Goal: Task Accomplishment & Management: Manage account settings

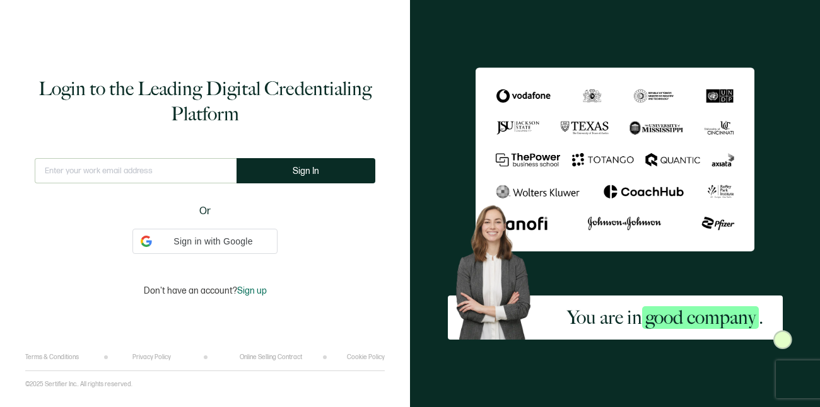
click at [71, 165] on input "text" at bounding box center [136, 170] width 202 height 25
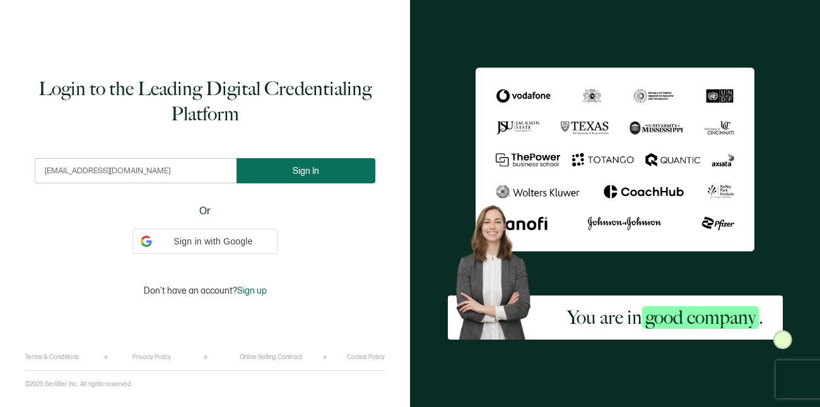
type input "[EMAIL_ADDRESS][DOMAIN_NAME]"
click at [296, 178] on button "Sign In" at bounding box center [305, 170] width 139 height 25
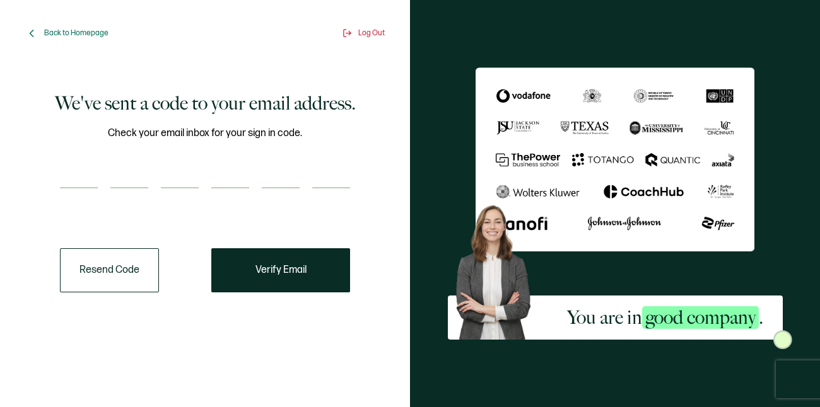
click at [90, 183] on input "number" at bounding box center [79, 175] width 38 height 25
paste input "1"
type input "1"
type input "2"
type input "3"
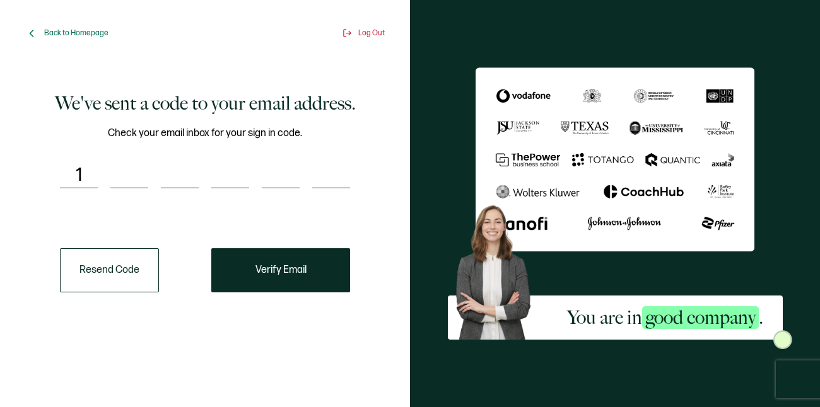
type input "5"
type input "0"
type input "3"
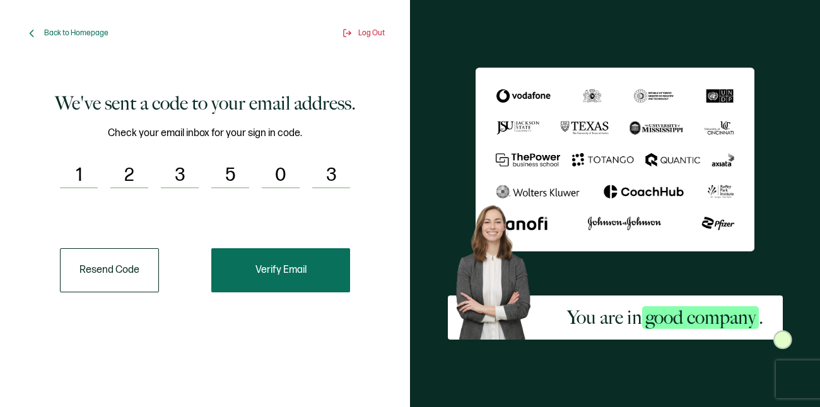
click at [252, 263] on button "Verify Email" at bounding box center [280, 270] width 139 height 44
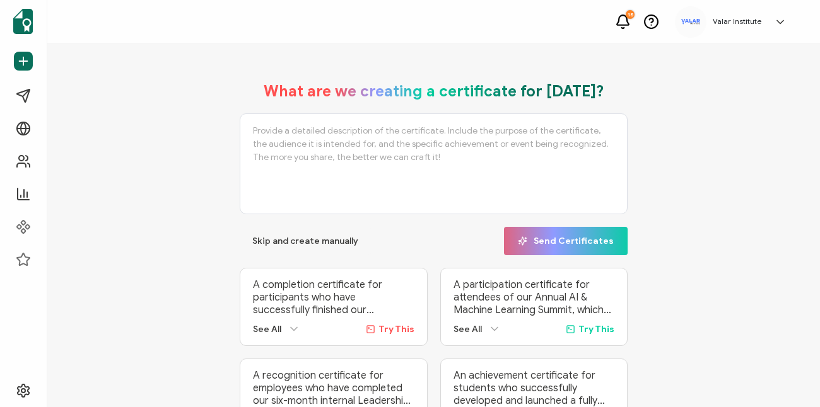
click at [154, 185] on div "What are we creating a certificate for [DATE]? Skip and create manually Send Ce…" at bounding box center [433, 259] width 709 height 380
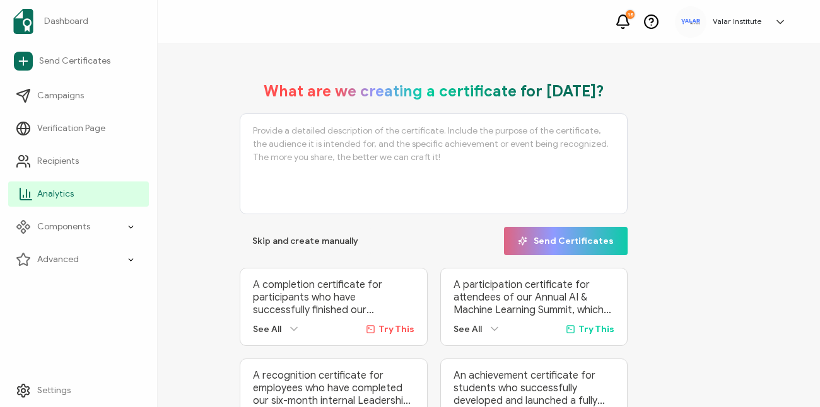
click at [66, 199] on span "Analytics" at bounding box center [55, 194] width 37 height 13
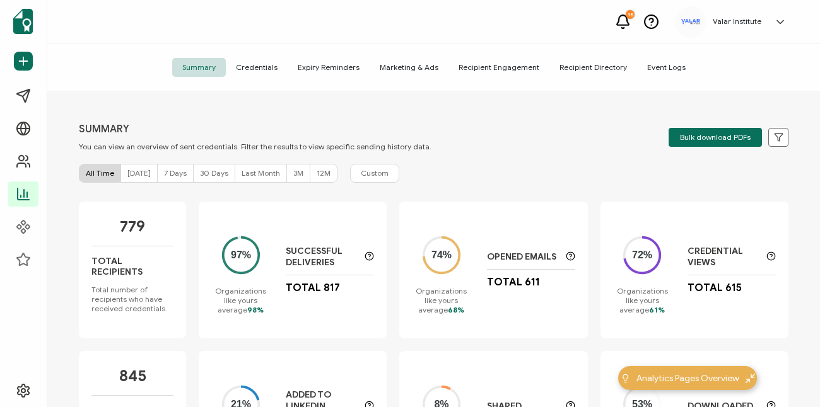
click at [249, 70] on span "Credentials" at bounding box center [257, 67] width 62 height 19
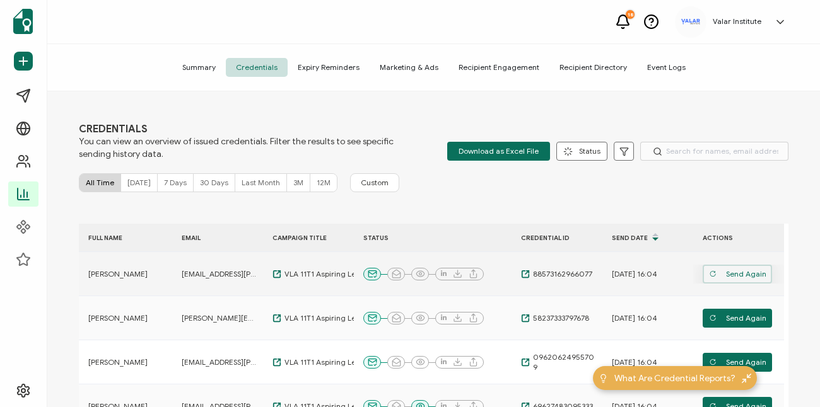
click at [745, 273] on span "Send Again" at bounding box center [737, 274] width 57 height 19
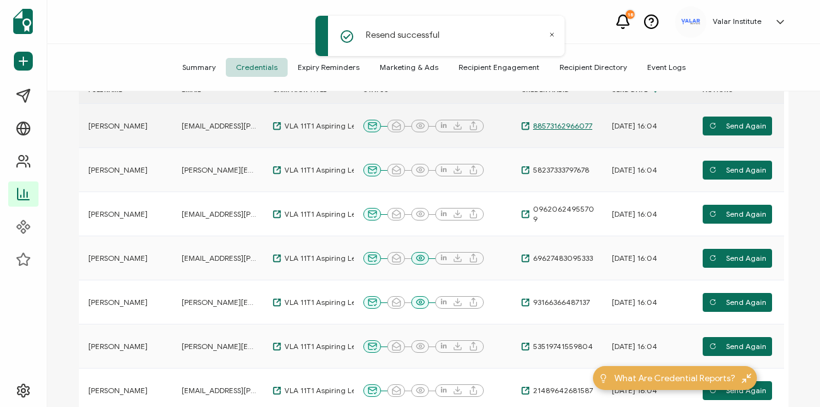
scroll to position [43, 0]
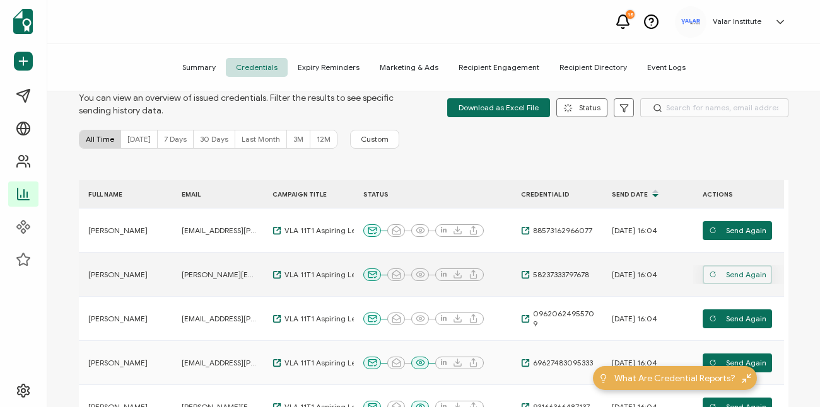
click at [736, 277] on span "Send Again" at bounding box center [737, 274] width 57 height 19
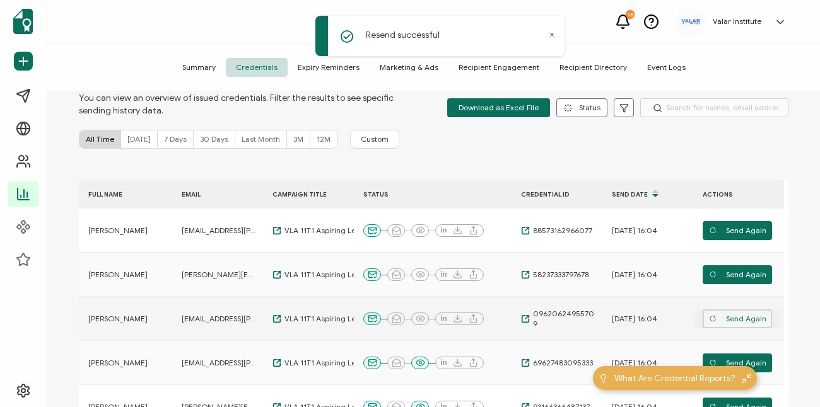
click at [743, 320] on span "Send Again" at bounding box center [737, 319] width 57 height 19
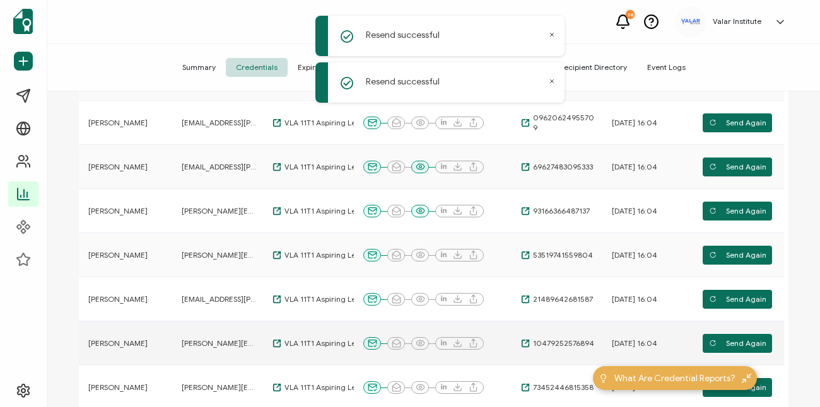
scroll to position [249, 0]
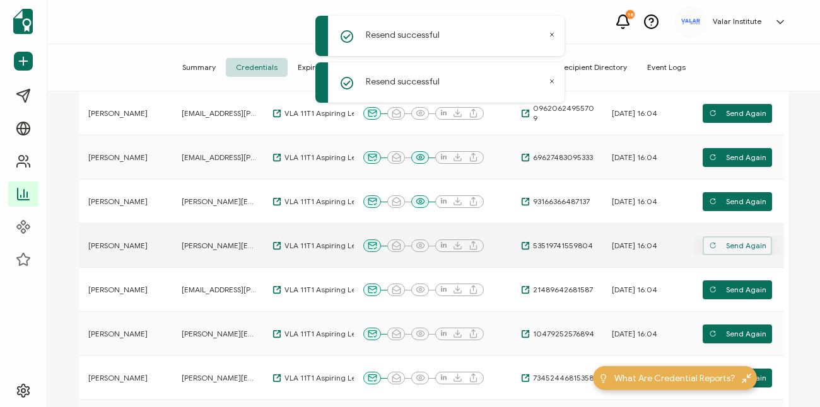
click at [726, 249] on span "Send Again" at bounding box center [737, 245] width 57 height 19
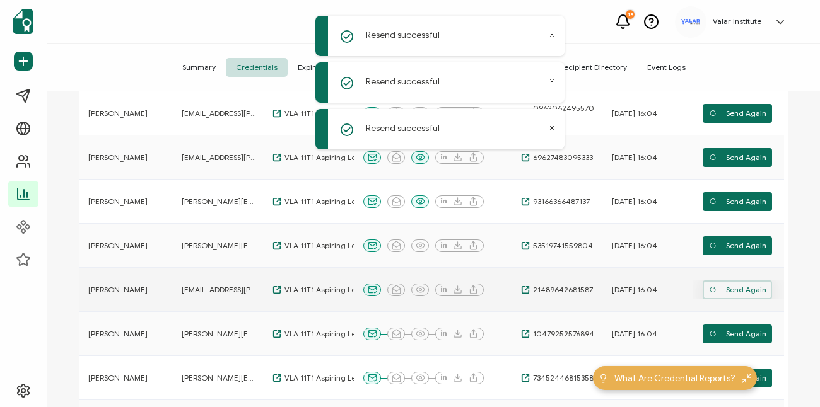
click at [731, 291] on span "Send Again" at bounding box center [737, 290] width 57 height 19
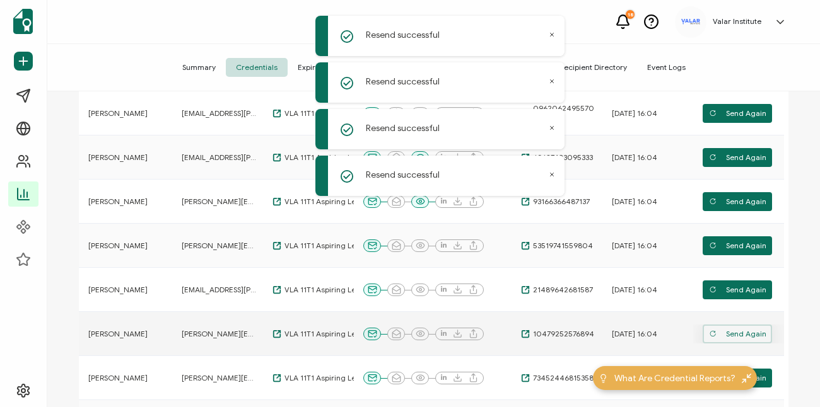
click at [741, 330] on span "Send Again" at bounding box center [737, 334] width 57 height 19
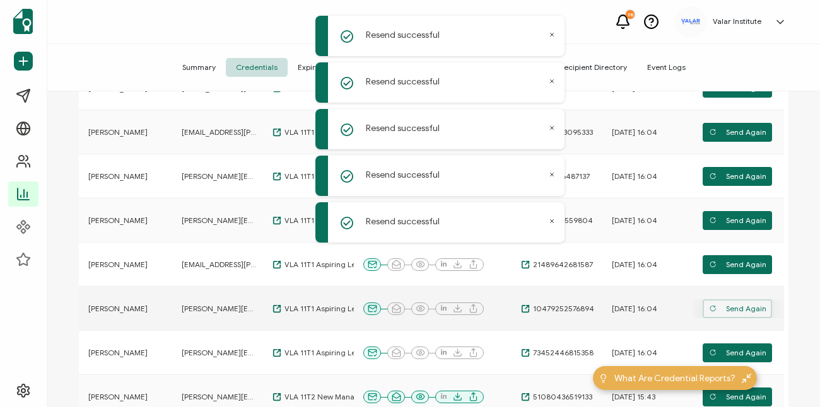
scroll to position [298, 0]
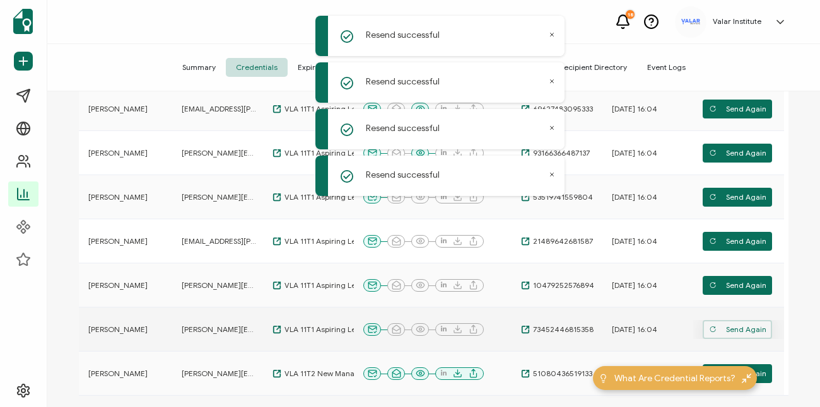
click at [728, 325] on span "Send Again" at bounding box center [737, 329] width 57 height 19
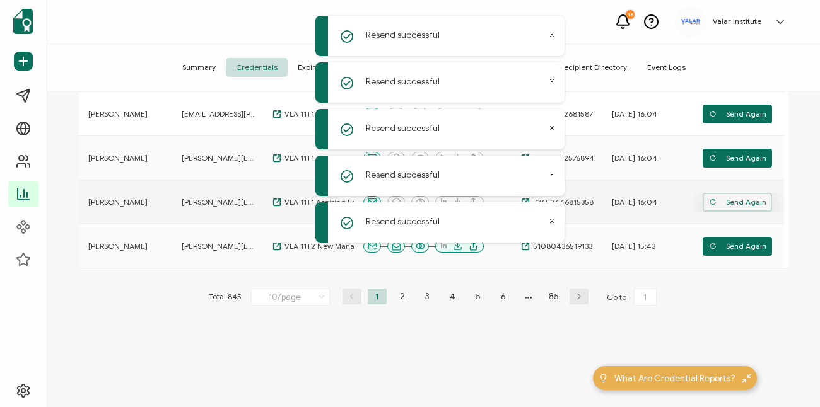
scroll to position [444, 0]
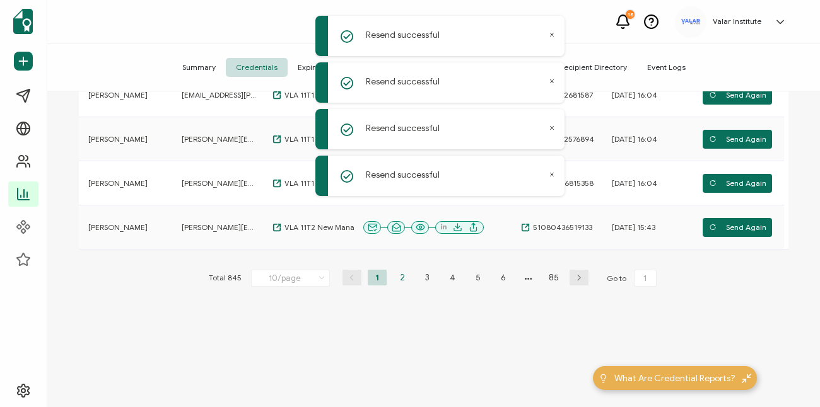
click at [393, 280] on li "2" at bounding box center [402, 278] width 19 height 16
type input "2"
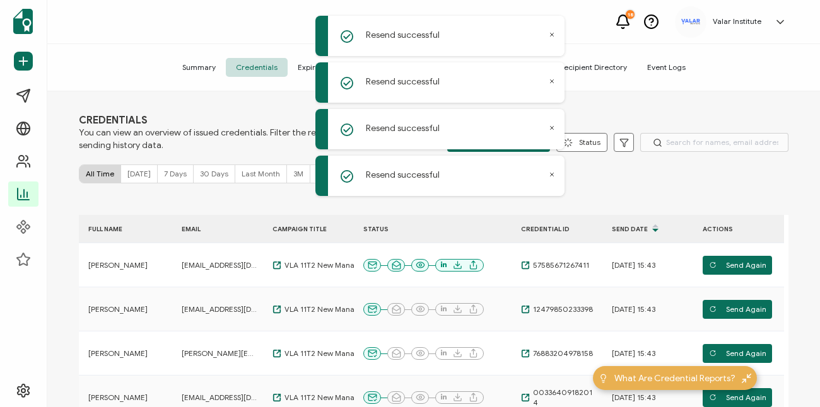
scroll to position [9, 0]
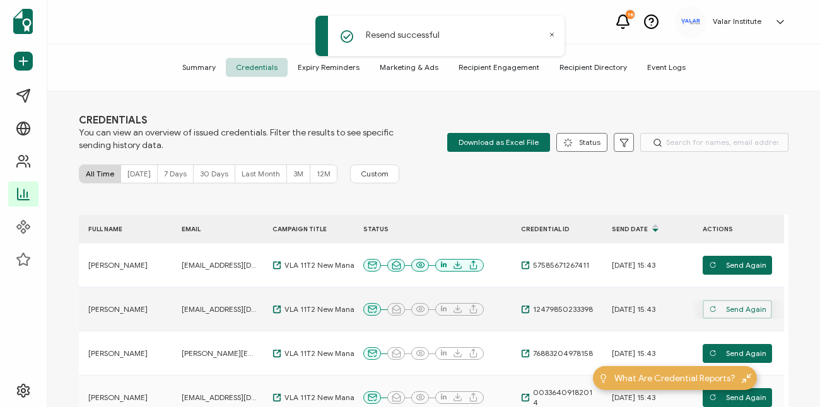
click at [739, 310] on span "Send Again" at bounding box center [737, 309] width 57 height 19
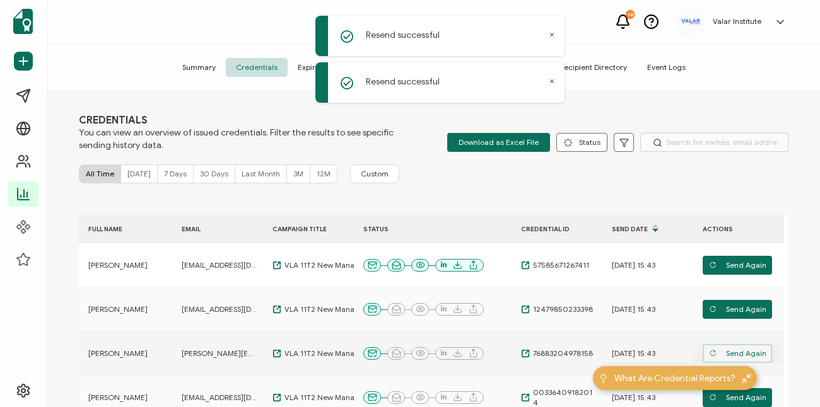
click at [755, 351] on span "Send Again" at bounding box center [737, 353] width 57 height 19
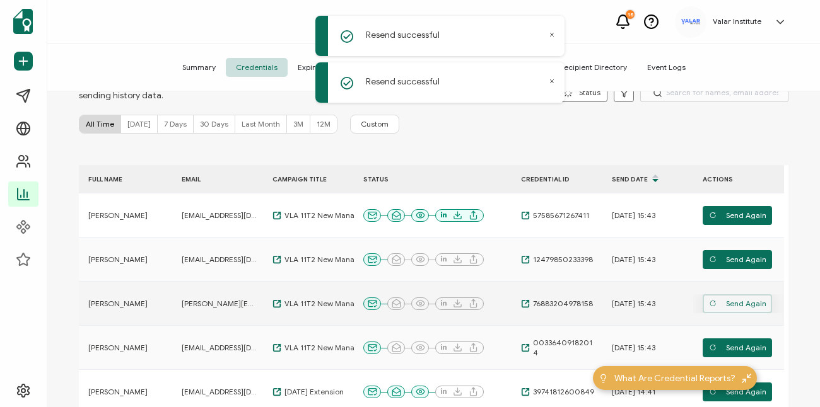
scroll to position [71, 0]
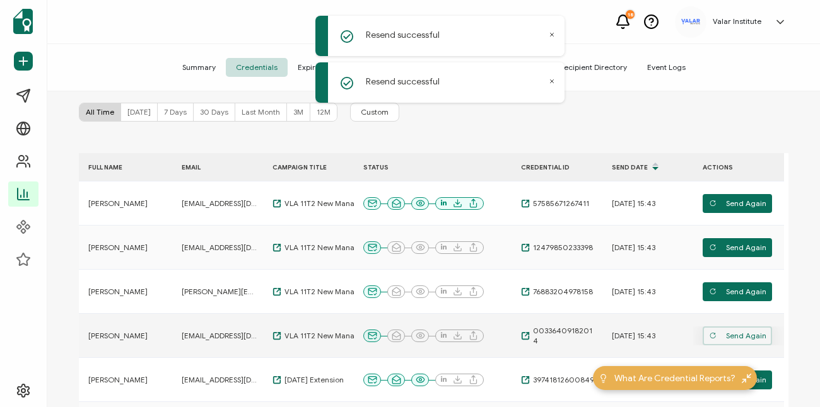
click at [750, 339] on span "Send Again" at bounding box center [737, 336] width 57 height 19
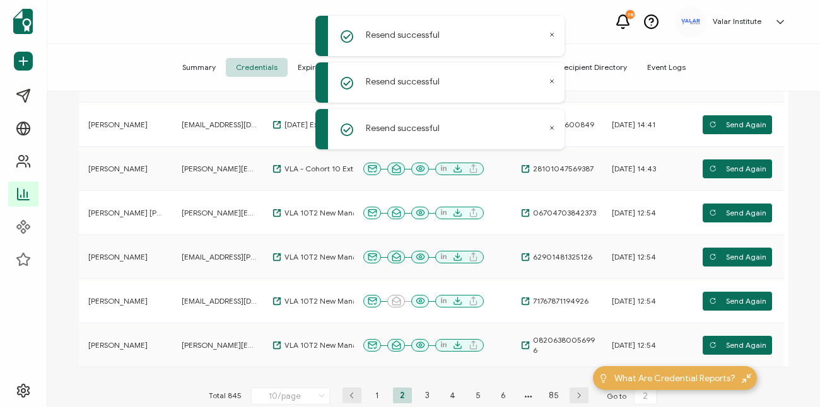
scroll to position [0, 0]
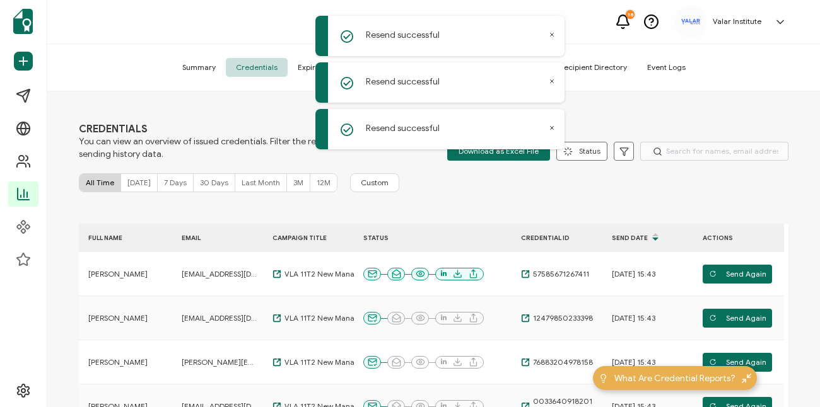
click at [113, 43] on div "18 [GEOGRAPHIC_DATA] [PERSON_NAME] [PERSON_NAME] [EMAIL_ADDRESS][DOMAIN_NAME] I…" at bounding box center [433, 22] width 772 height 44
